Goal: Information Seeking & Learning: Learn about a topic

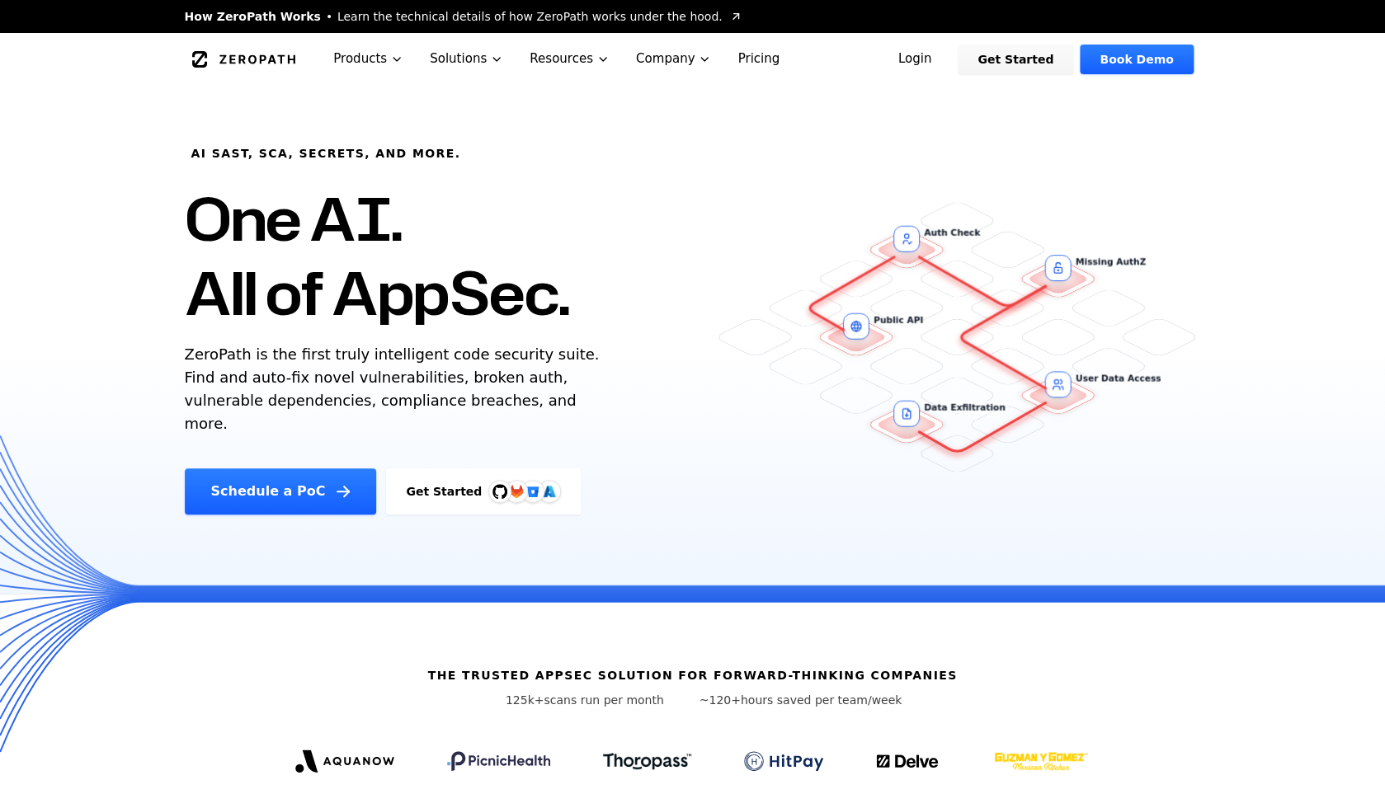
click at [760, 68] on link "Pricing" at bounding box center [758, 59] width 68 height 52
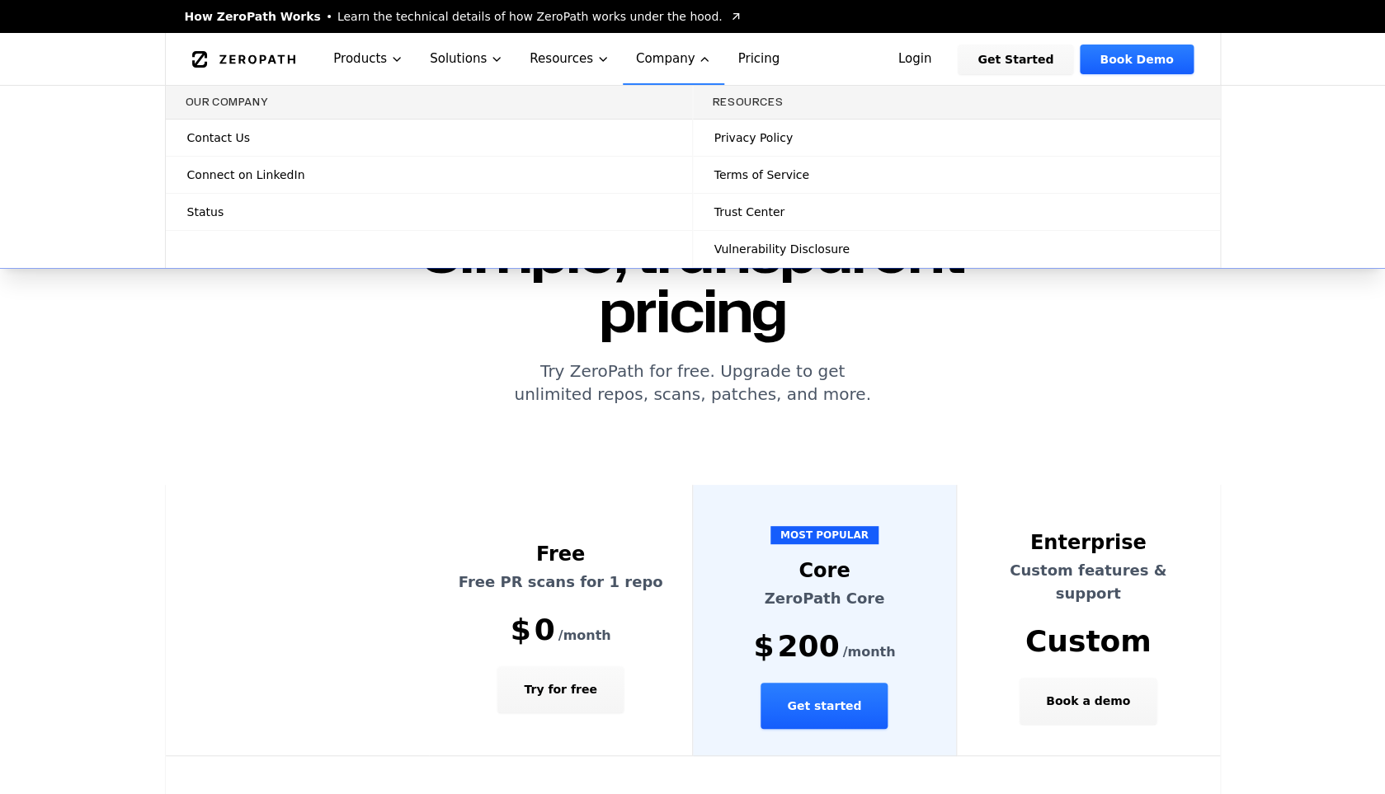
click at [773, 219] on span "Trust Center" at bounding box center [749, 212] width 70 height 16
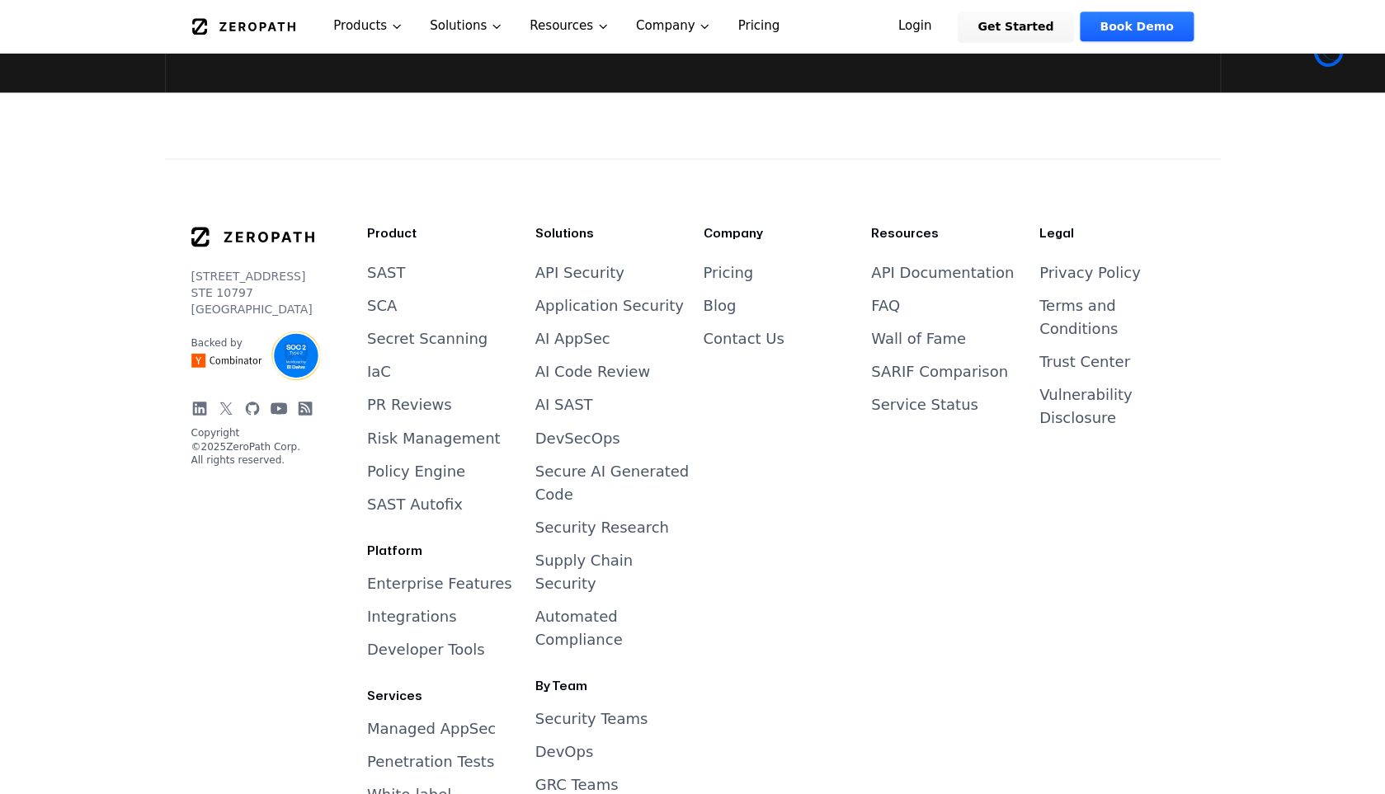
scroll to position [3703, 0]
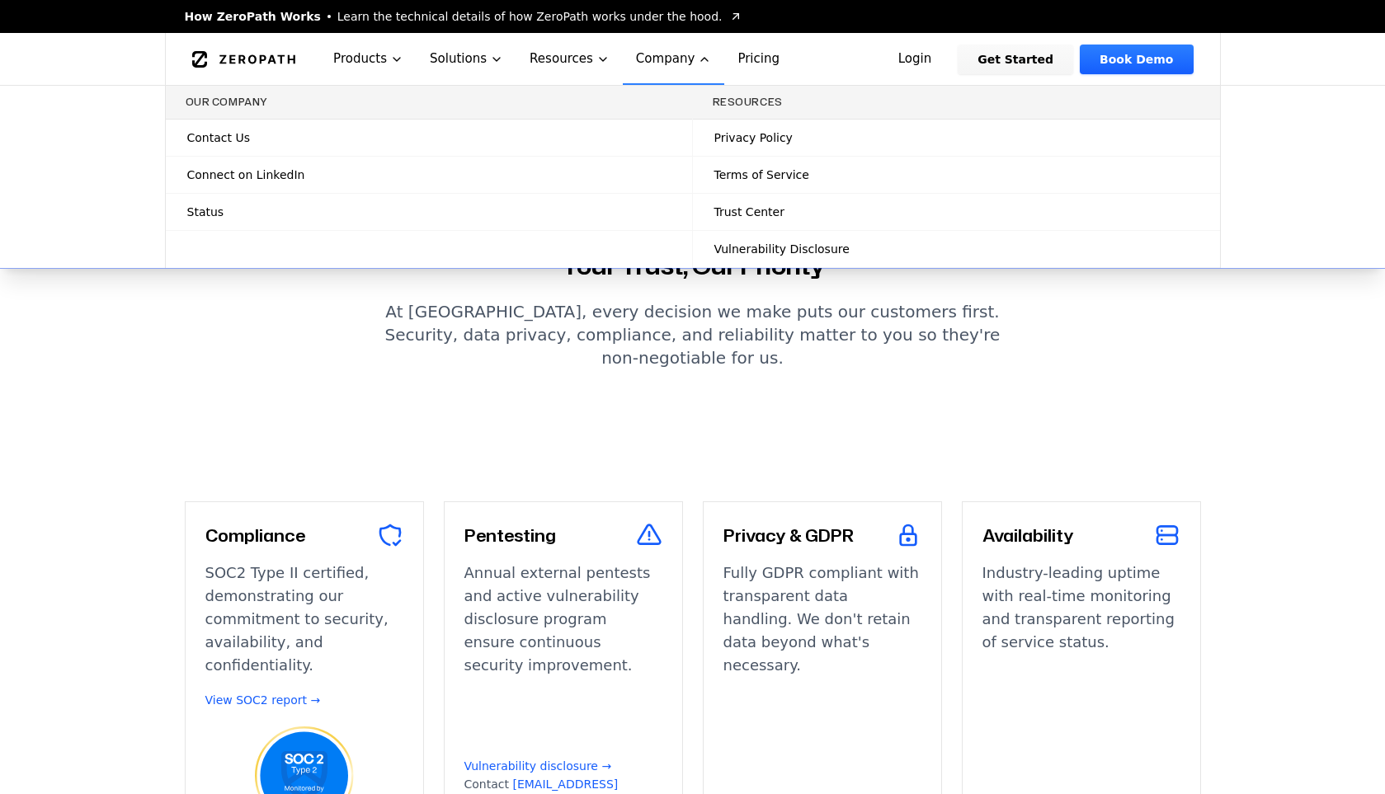
scroll to position [197, 0]
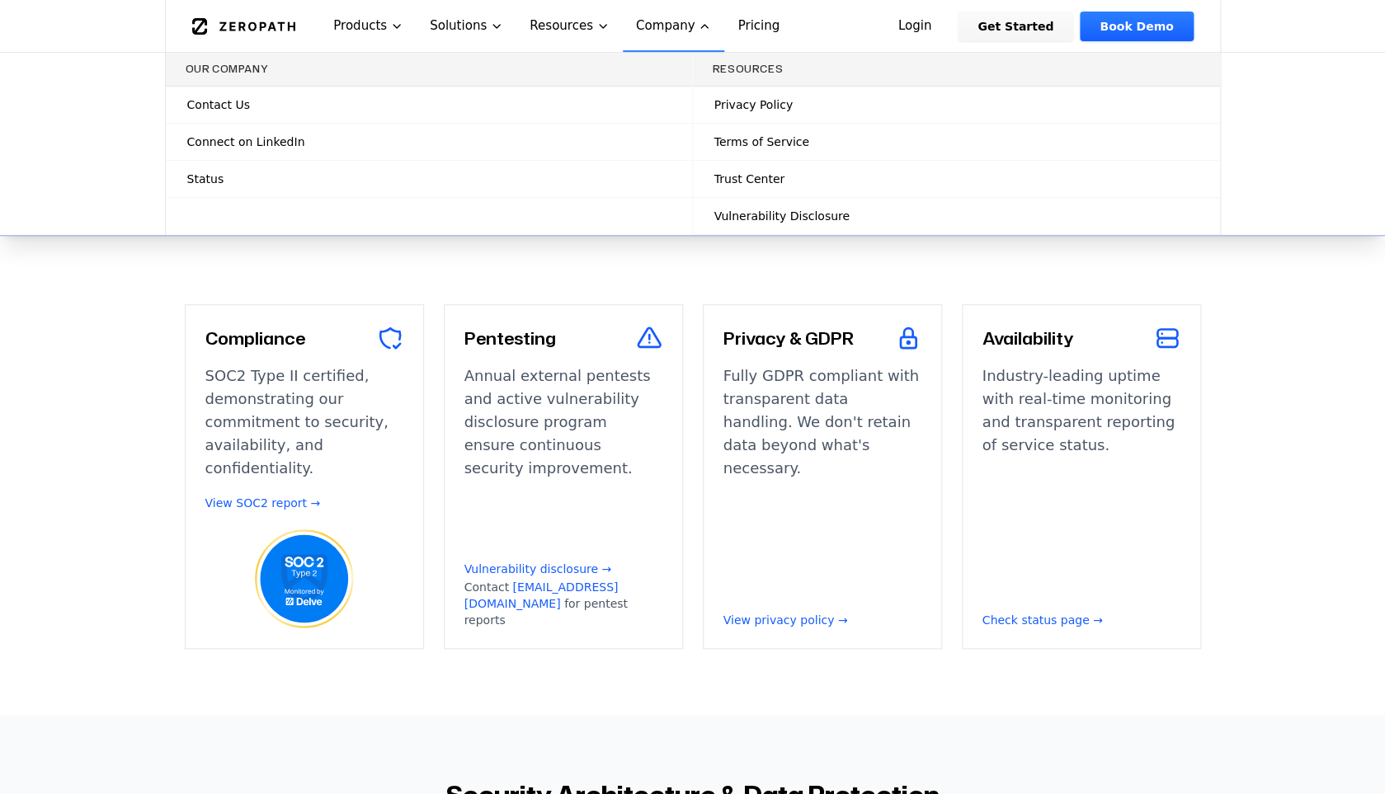
click at [686, 631] on section "Compliance SOC2 Type II certified, demonstrating our commitment to security, av…" at bounding box center [692, 476] width 1385 height 477
